Goal: Task Accomplishment & Management: Use online tool/utility

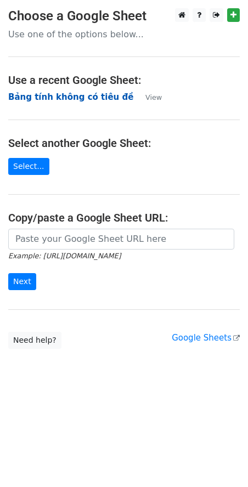
click at [35, 100] on strong "Bảng tính không có tiêu đề" at bounding box center [70, 97] width 125 height 10
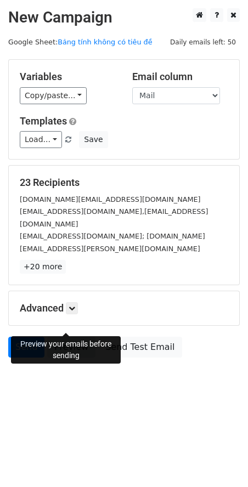
click at [63, 337] on link "Preview" at bounding box center [71, 347] width 48 height 21
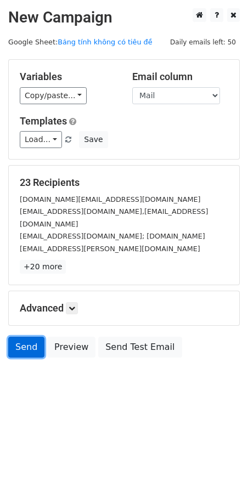
click at [24, 337] on link "Send" at bounding box center [26, 347] width 36 height 21
